Goal: Check status

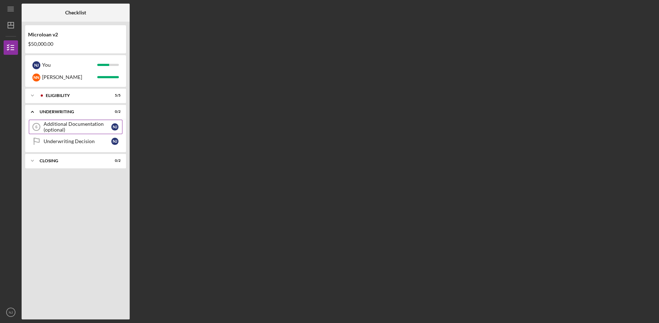
click at [80, 127] on div "Additional Documentation (optional)" at bounding box center [78, 127] width 68 height 12
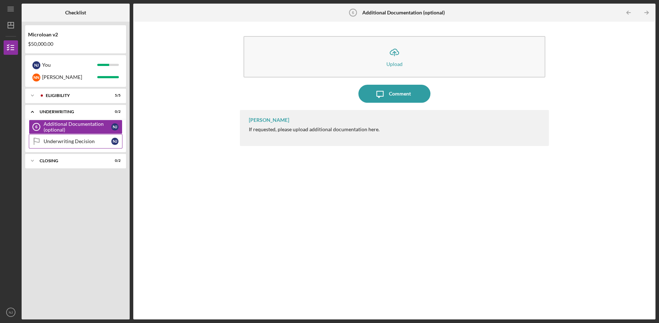
click at [78, 139] on div "Underwriting Decision" at bounding box center [78, 141] width 68 height 6
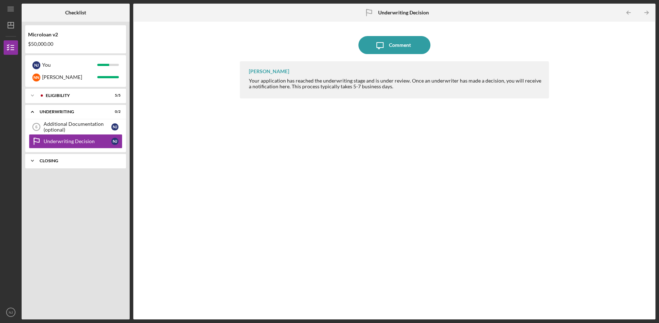
click at [81, 161] on div "Closing" at bounding box center [78, 160] width 77 height 4
